Goal: Navigation & Orientation: Find specific page/section

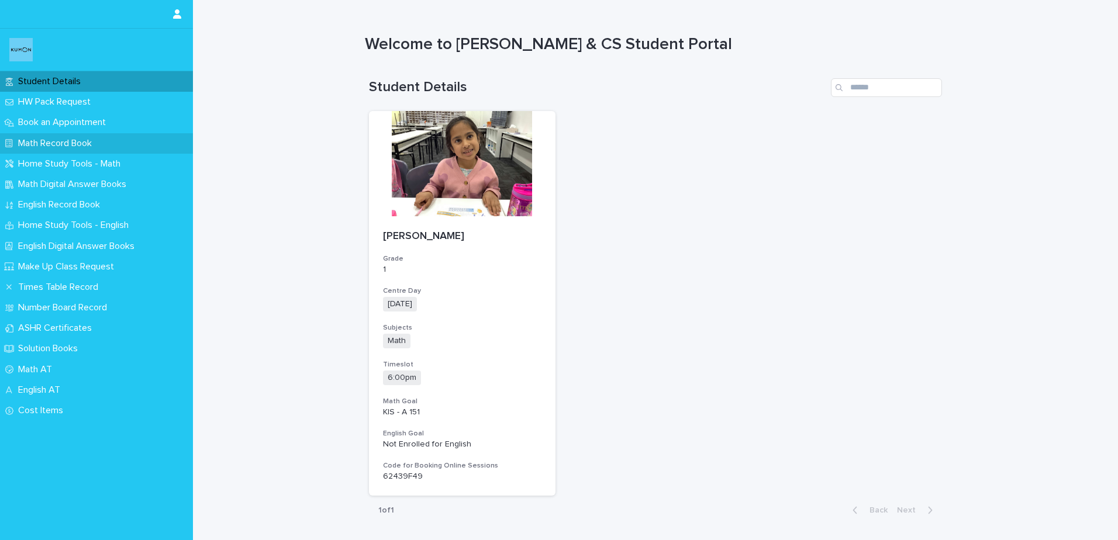
click at [60, 141] on p "Math Record Book" at bounding box center [57, 143] width 88 height 11
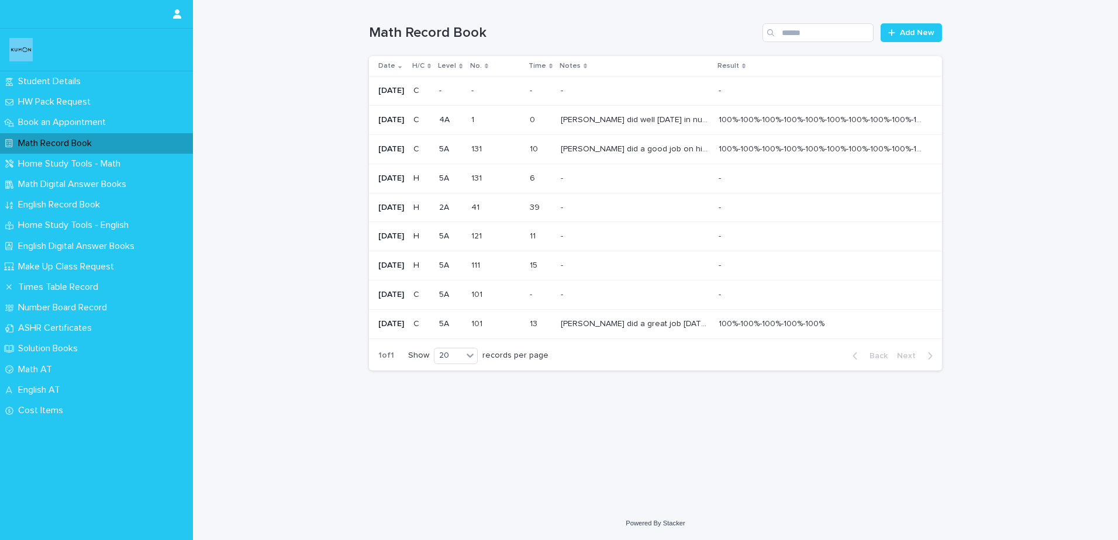
click at [670, 116] on p "[PERSON_NAME] did well [DATE] in number tracing exercises. [PERSON_NAME] was No…" at bounding box center [636, 119] width 151 height 12
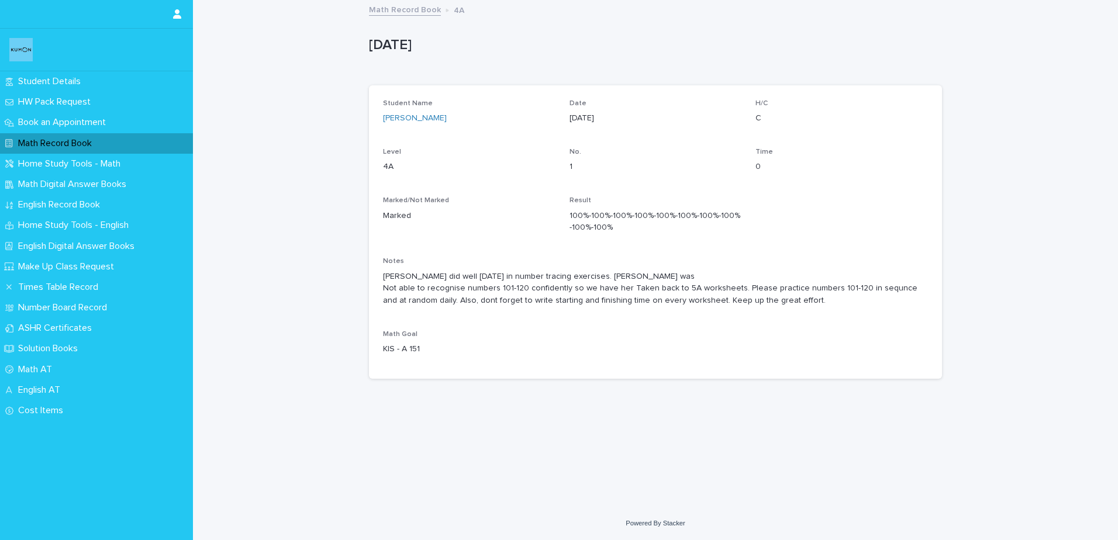
click at [94, 138] on p "Math Record Book" at bounding box center [57, 143] width 88 height 11
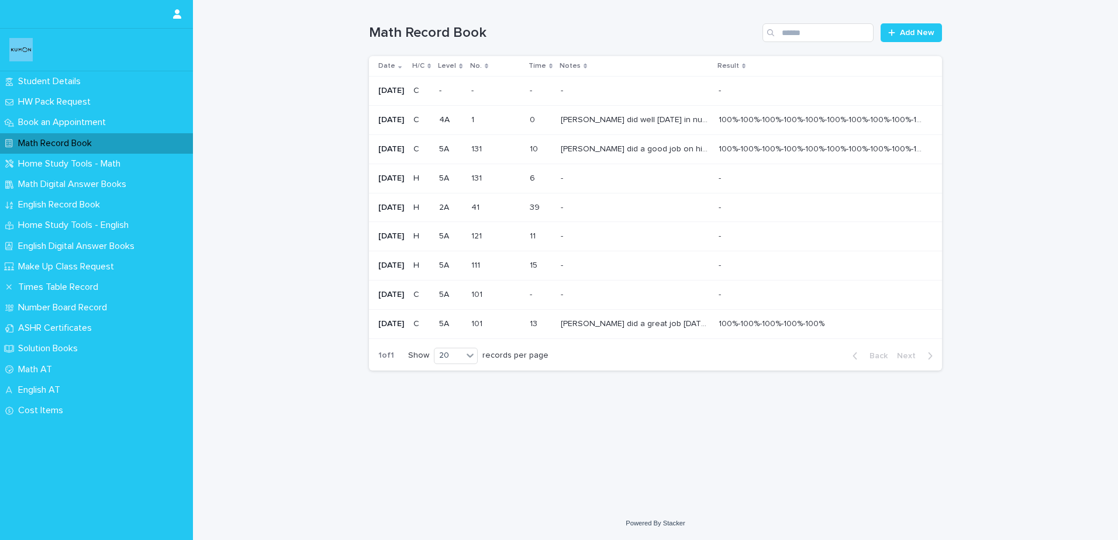
click at [581, 84] on div "- -" at bounding box center [635, 90] width 149 height 19
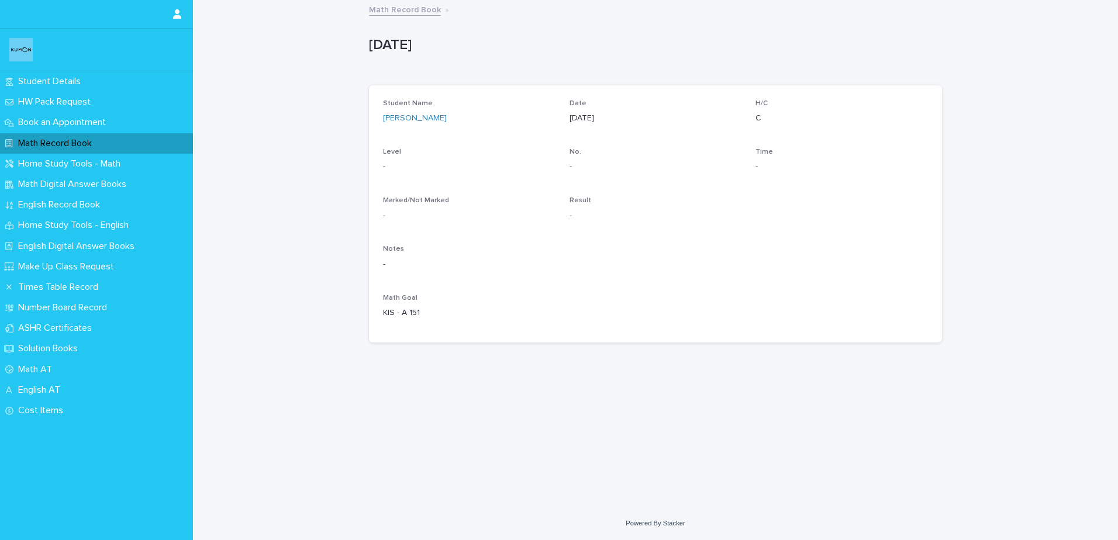
click at [47, 141] on p "Math Record Book" at bounding box center [57, 143] width 88 height 11
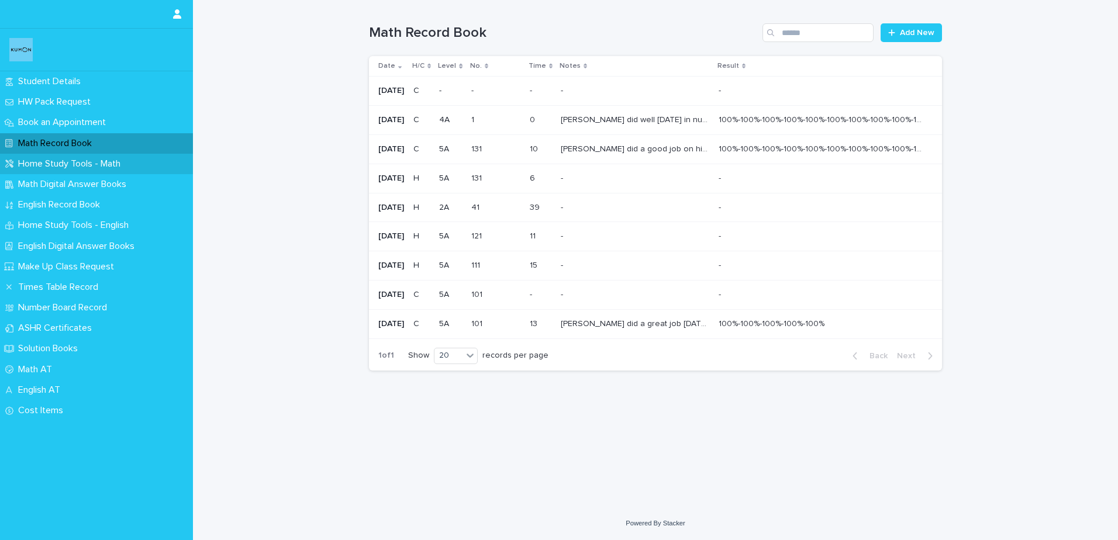
click at [80, 157] on div "Home Study Tools - Math" at bounding box center [96, 164] width 193 height 20
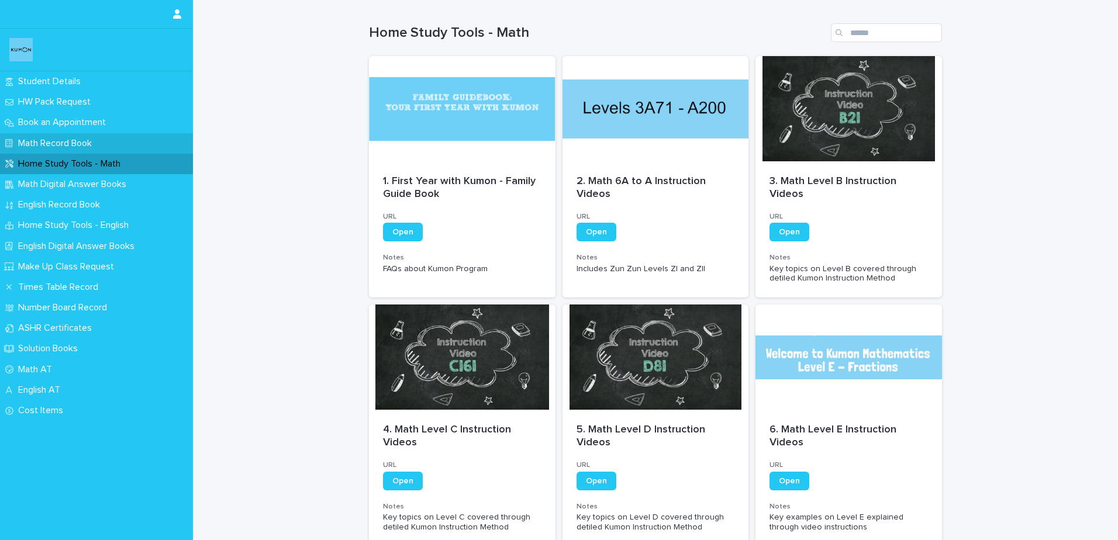
click at [88, 138] on p "Math Record Book" at bounding box center [57, 143] width 88 height 11
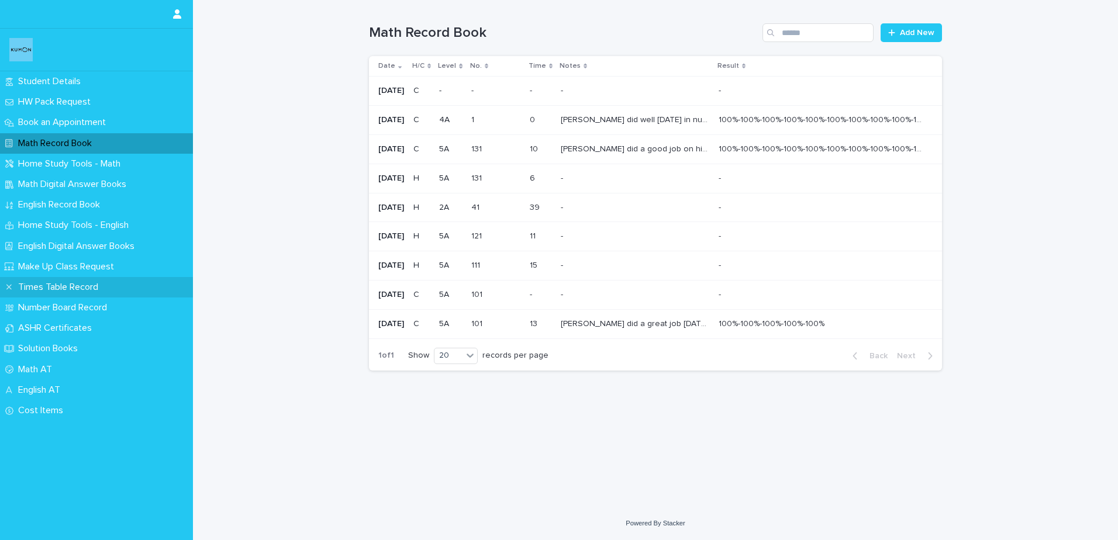
click at [70, 282] on p "Times Table Record" at bounding box center [60, 287] width 94 height 11
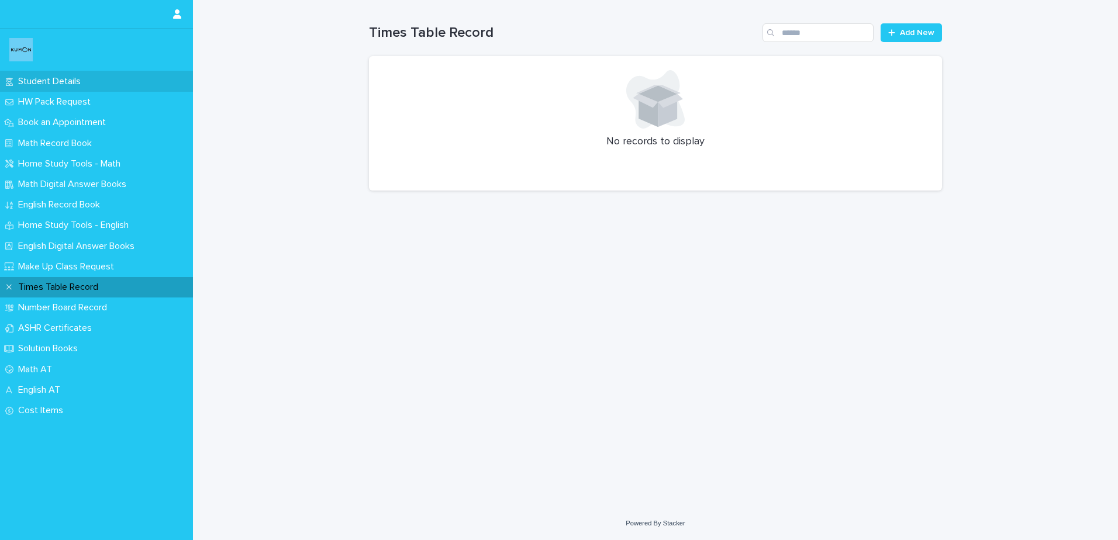
click at [52, 84] on p "Student Details" at bounding box center [51, 81] width 77 height 11
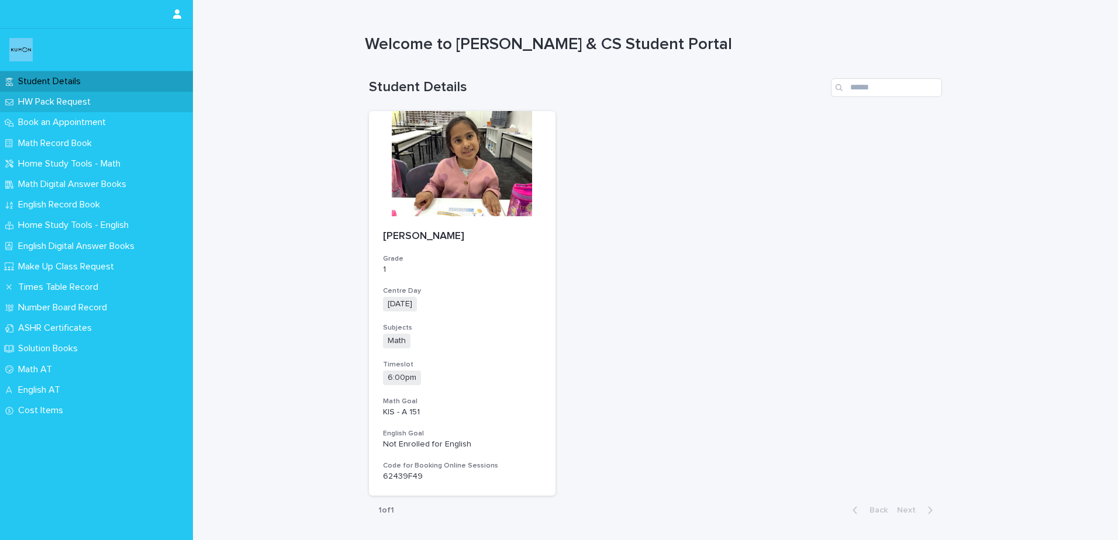
click at [54, 98] on p "HW Pack Request" at bounding box center [56, 101] width 87 height 11
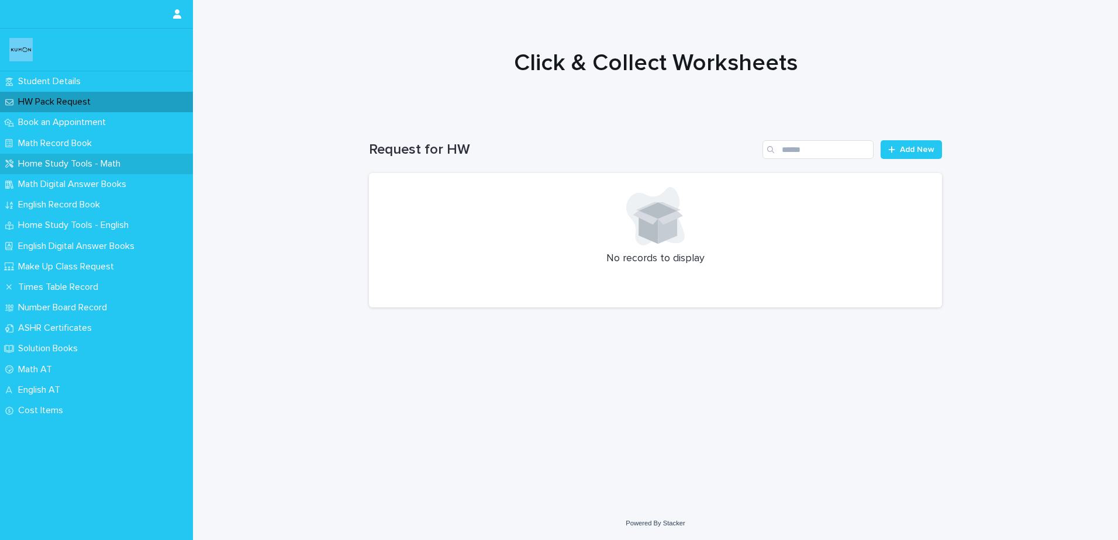
click at [51, 159] on p "Home Study Tools - Math" at bounding box center [71, 163] width 116 height 11
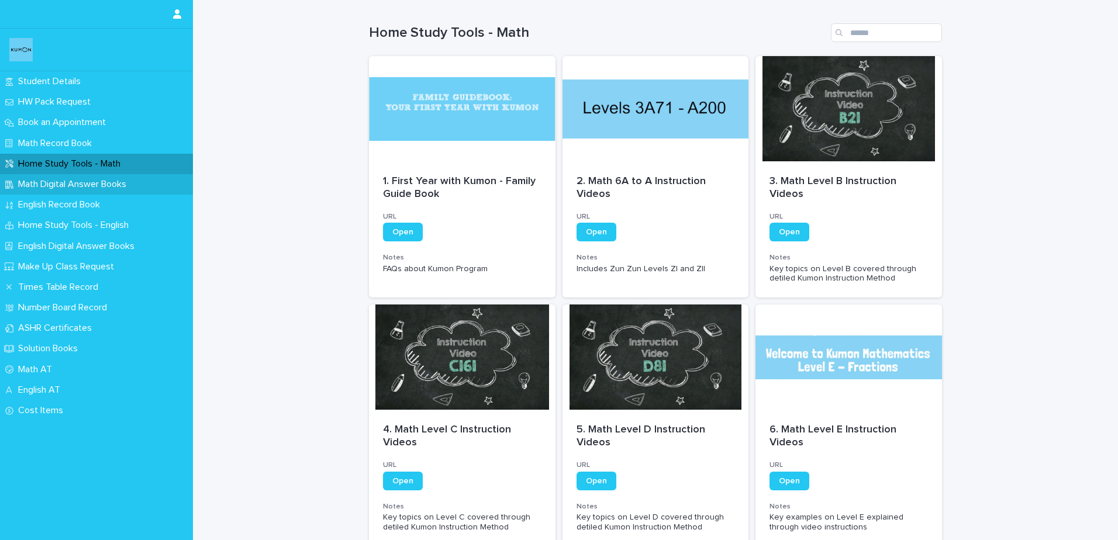
click at [51, 180] on p "Math Digital Answer Books" at bounding box center [74, 184] width 122 height 11
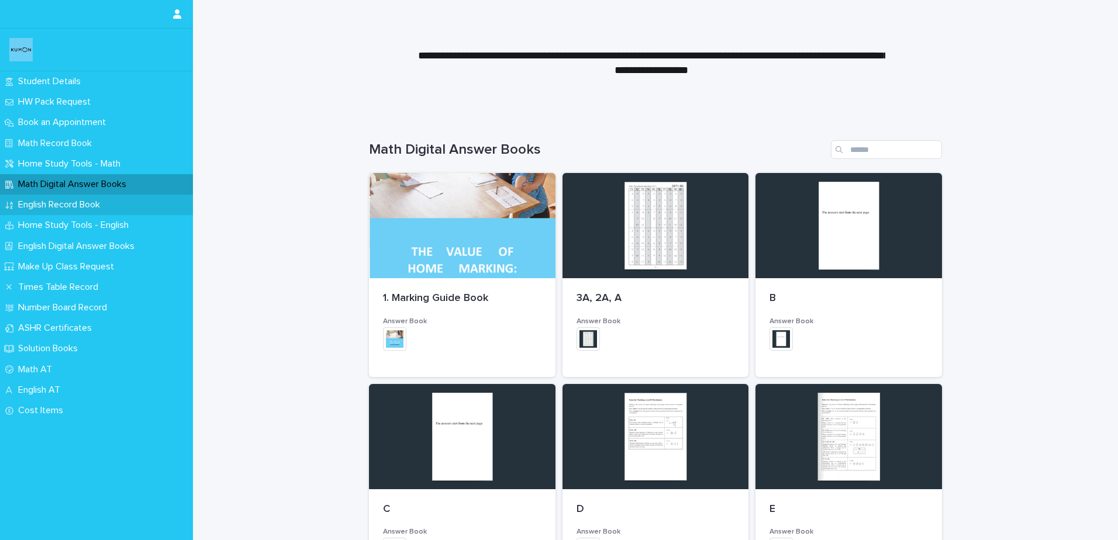
click at [59, 209] on p "English Record Book" at bounding box center [61, 204] width 96 height 11
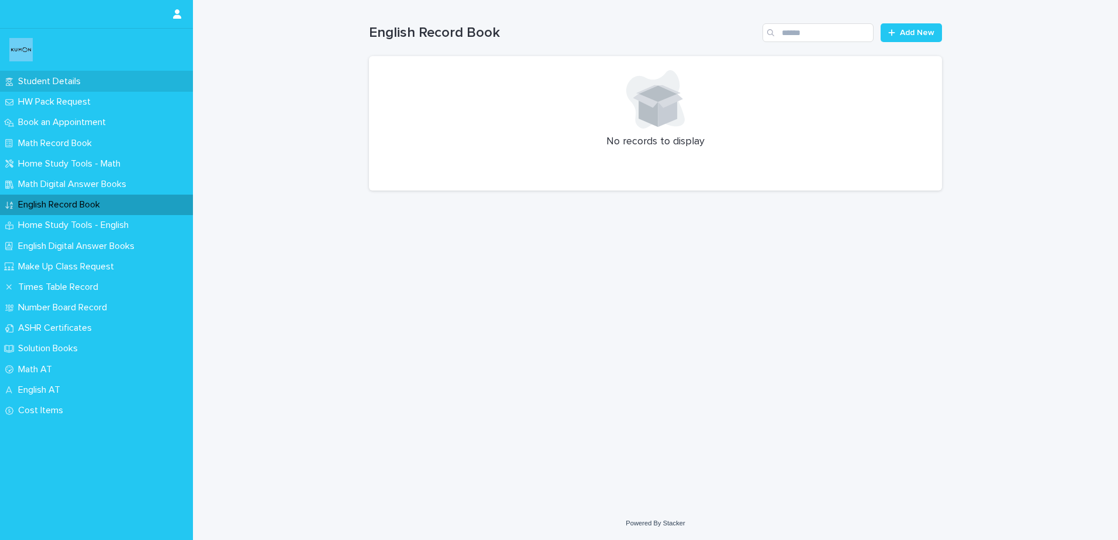
click at [54, 81] on p "Student Details" at bounding box center [51, 81] width 77 height 11
